Goal: Information Seeking & Learning: Learn about a topic

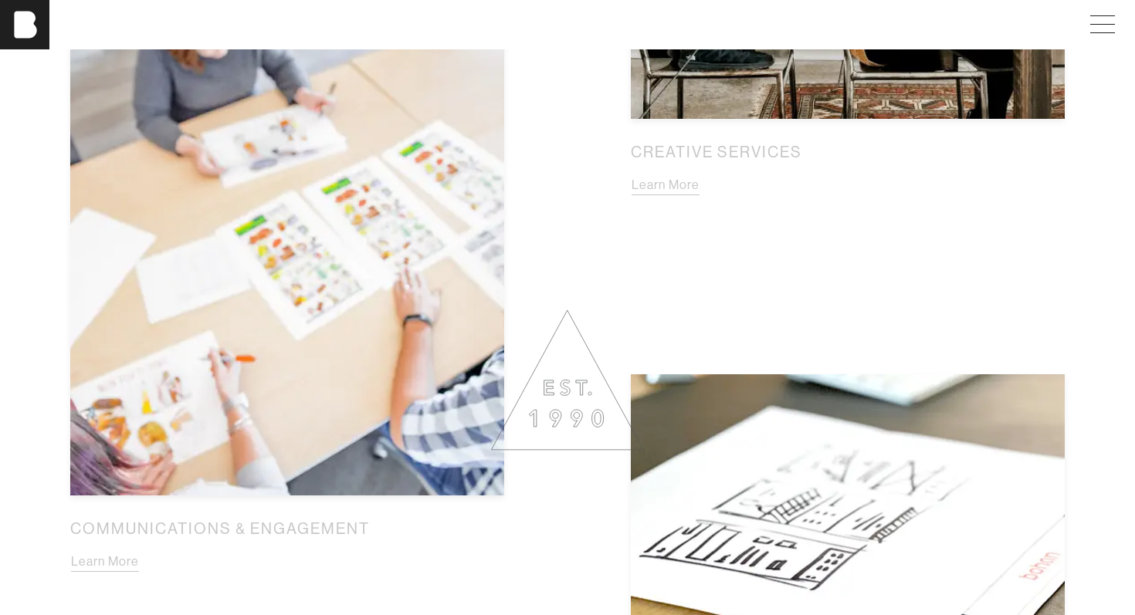
scroll to position [1308, 0]
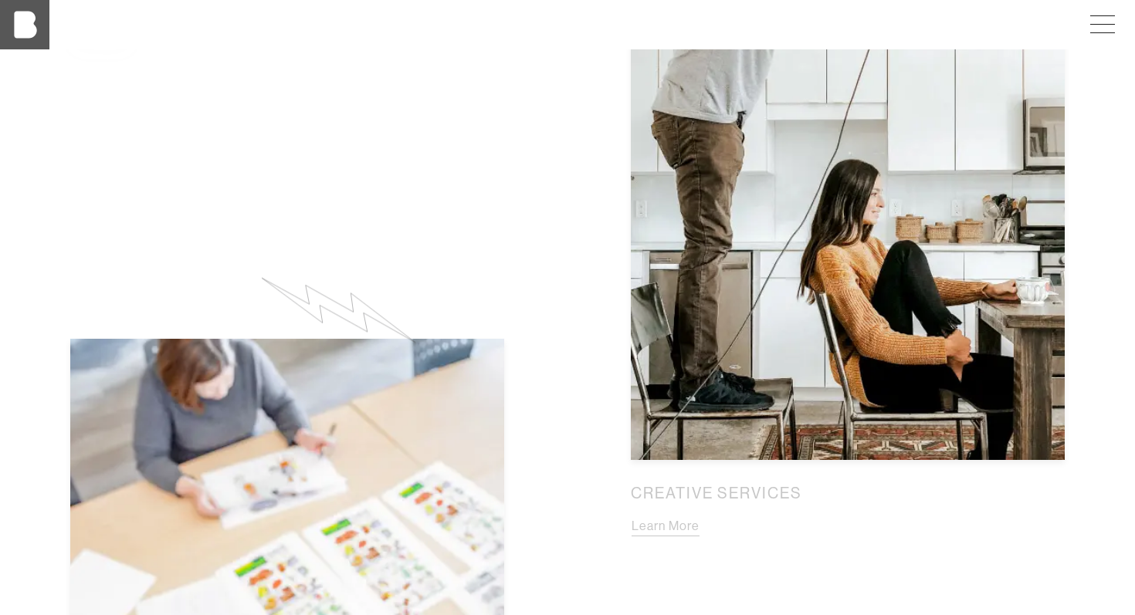
click at [21, 32] on img at bounding box center [24, 24] width 49 height 49
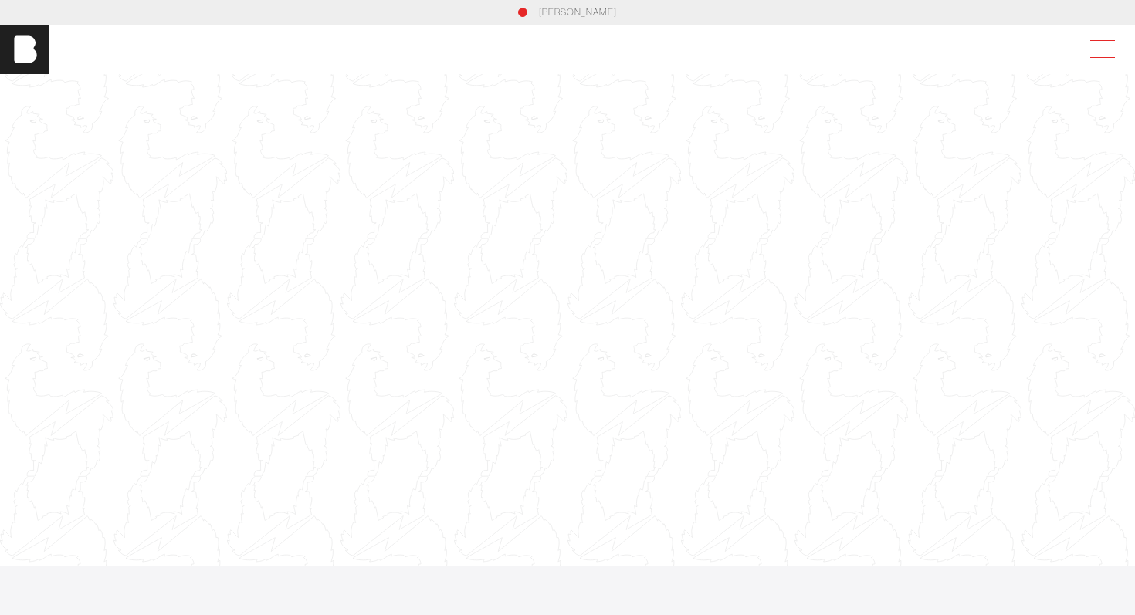
click at [1098, 42] on span at bounding box center [1099, 50] width 36 height 28
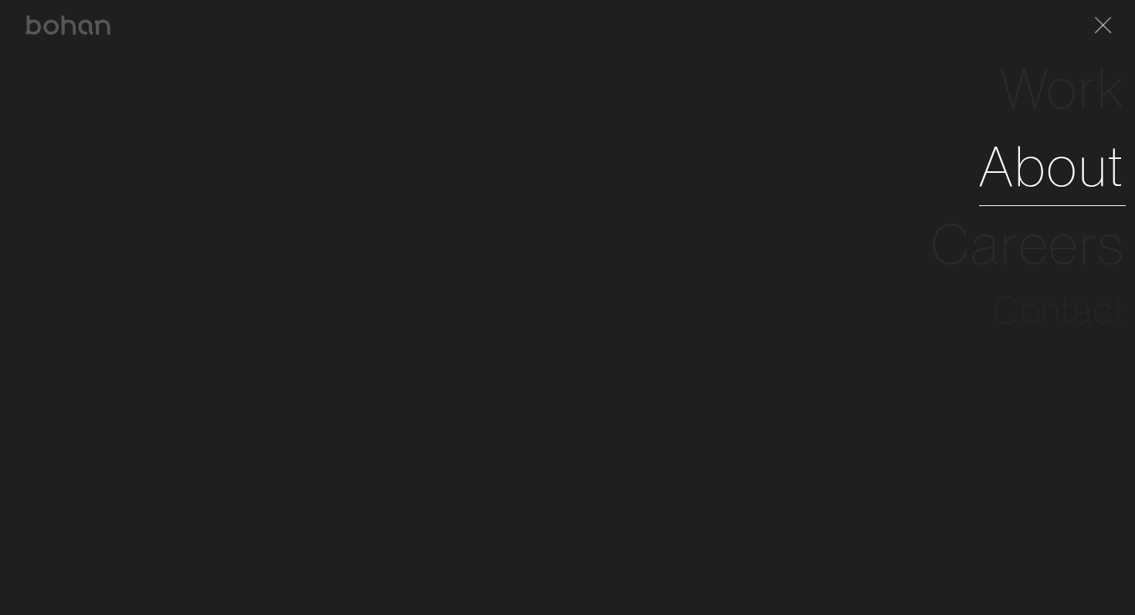
click at [1042, 167] on link "About" at bounding box center [1052, 166] width 147 height 78
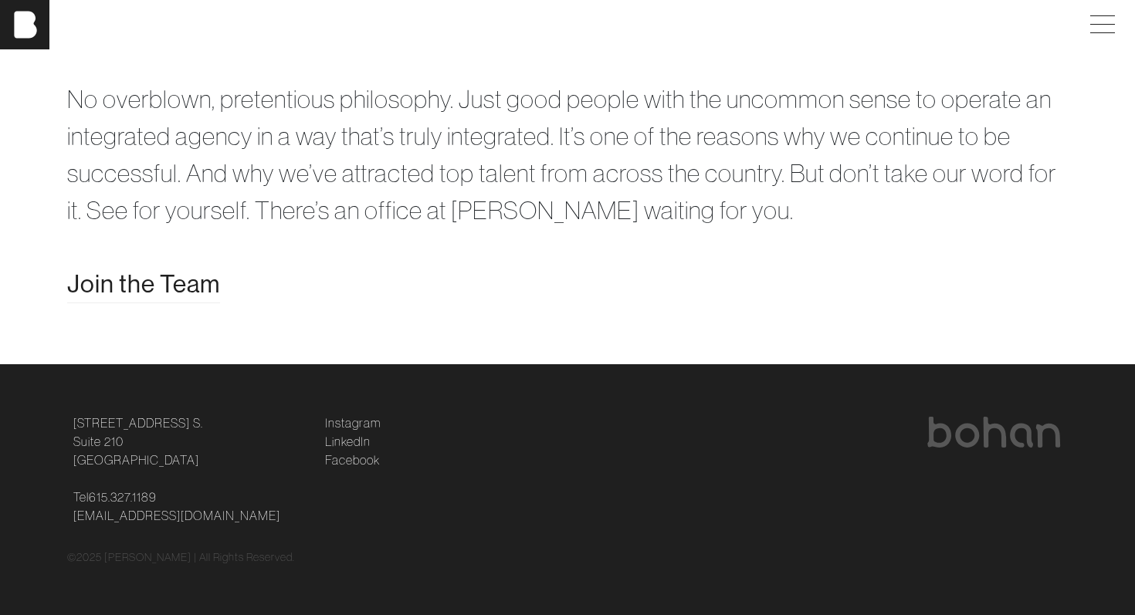
scroll to position [3033, 0]
click at [104, 303] on span "Join the Team" at bounding box center [143, 284] width 153 height 37
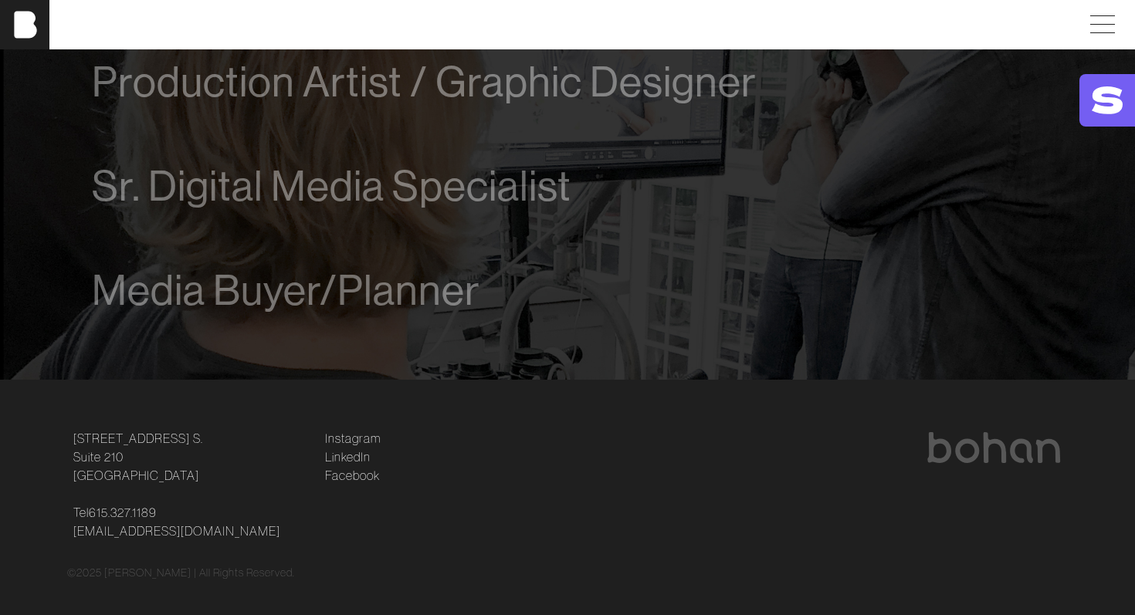
scroll to position [1152, 0]
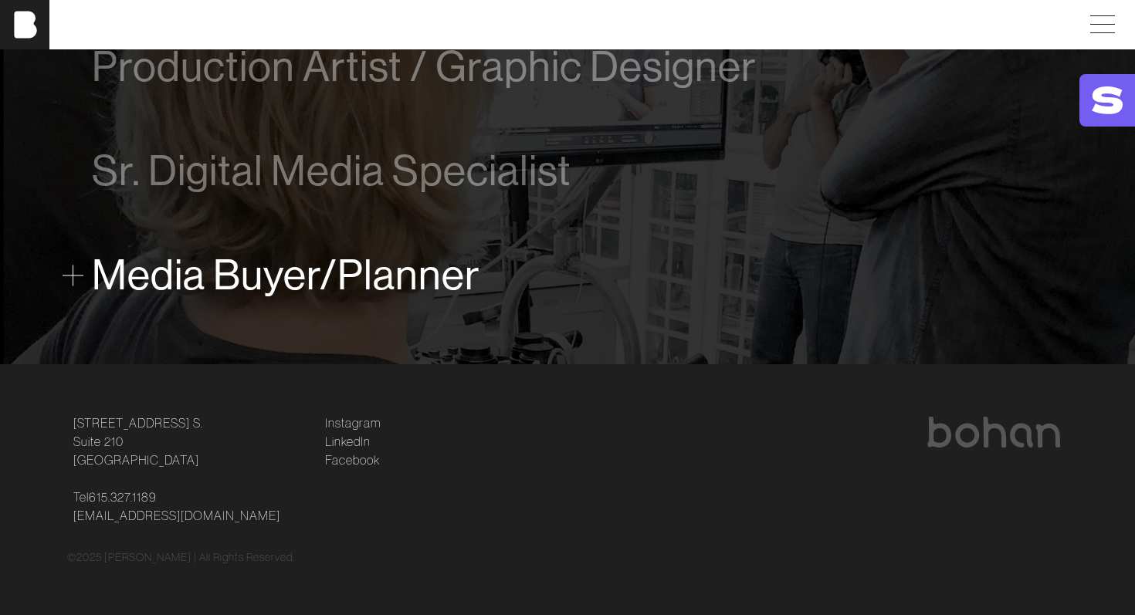
click at [166, 273] on span "Media Buyer/Planner" at bounding box center [286, 275] width 388 height 47
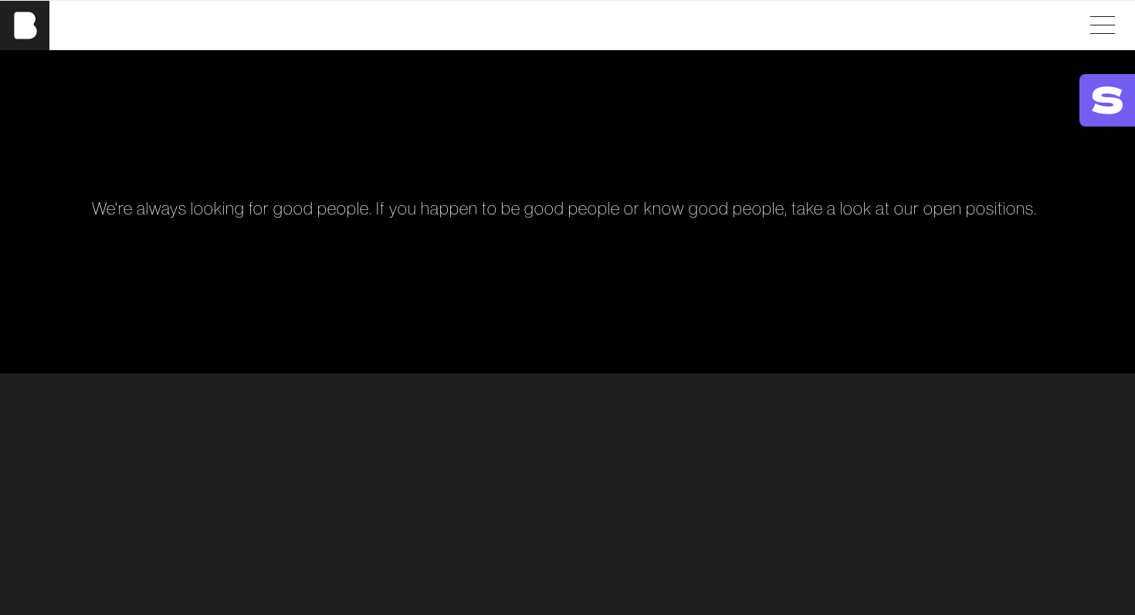
scroll to position [0, 0]
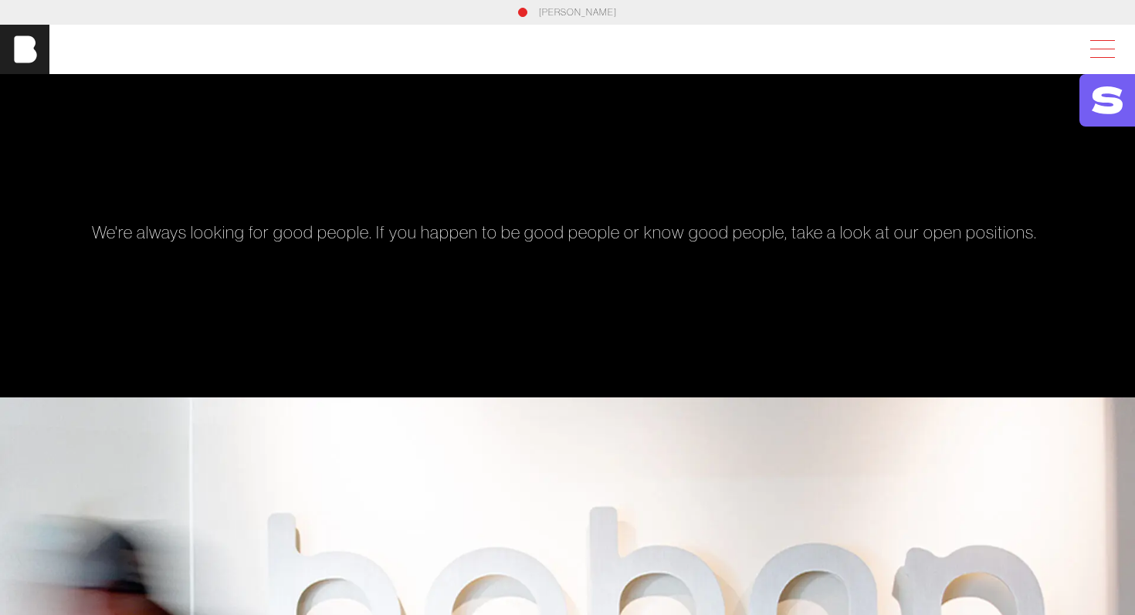
click at [1093, 46] on span at bounding box center [1099, 50] width 36 height 28
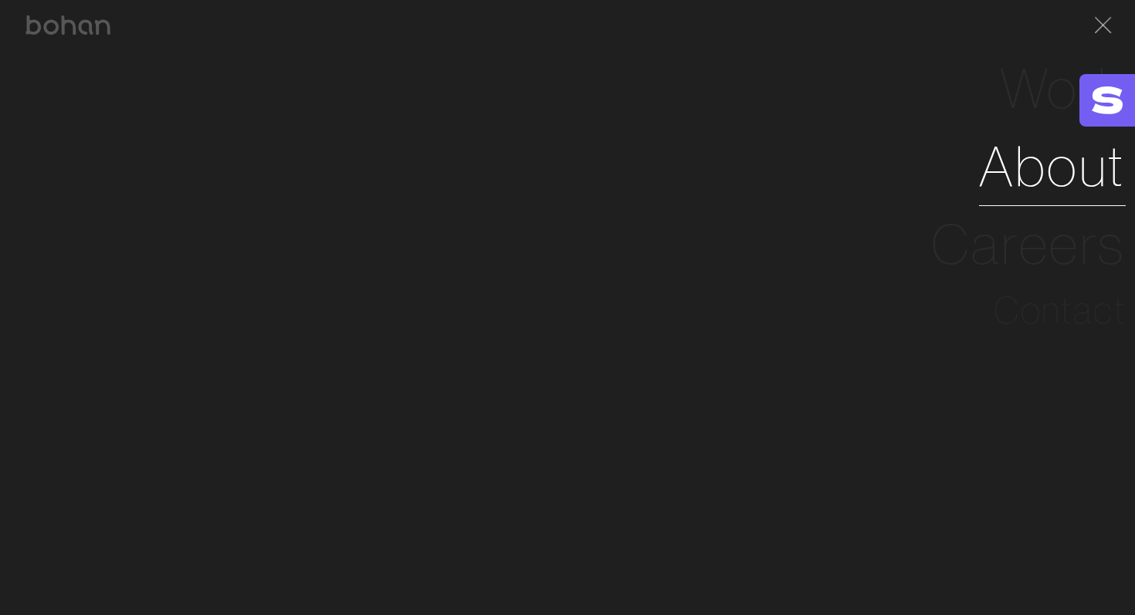
click at [1010, 169] on link "About" at bounding box center [1052, 166] width 147 height 78
